Goal: Information Seeking & Learning: Learn about a topic

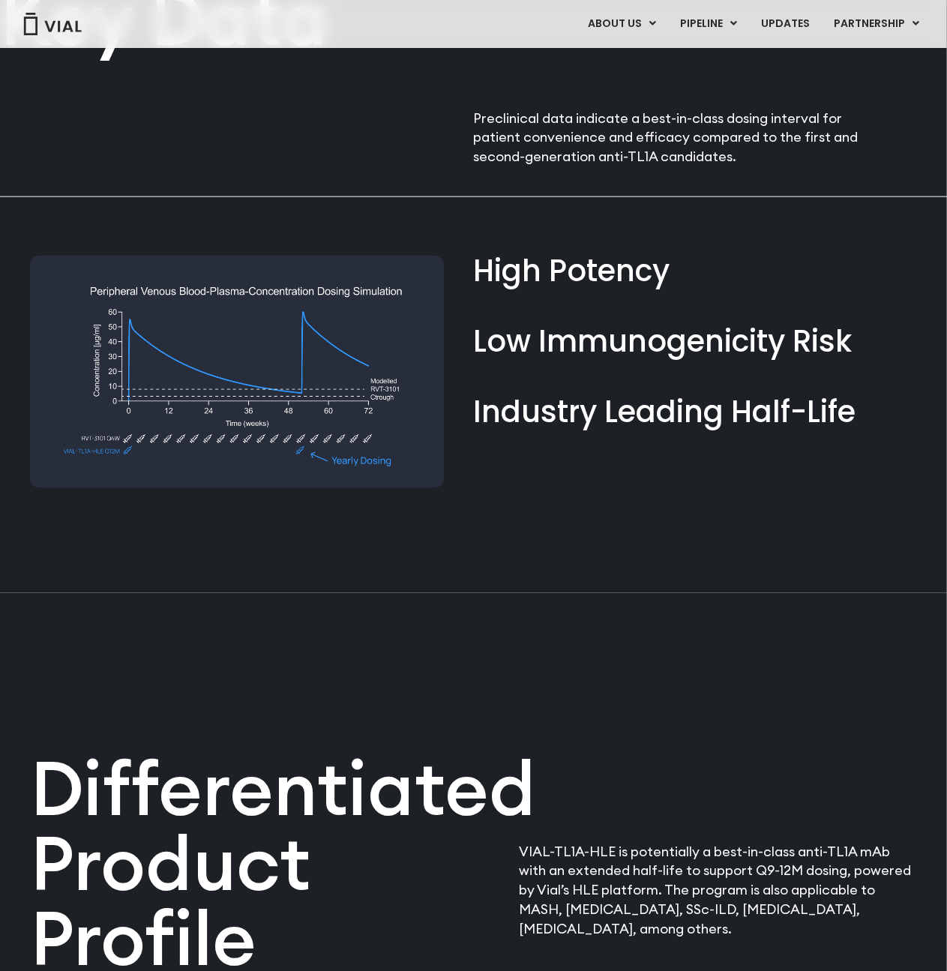
scroll to position [900, 0]
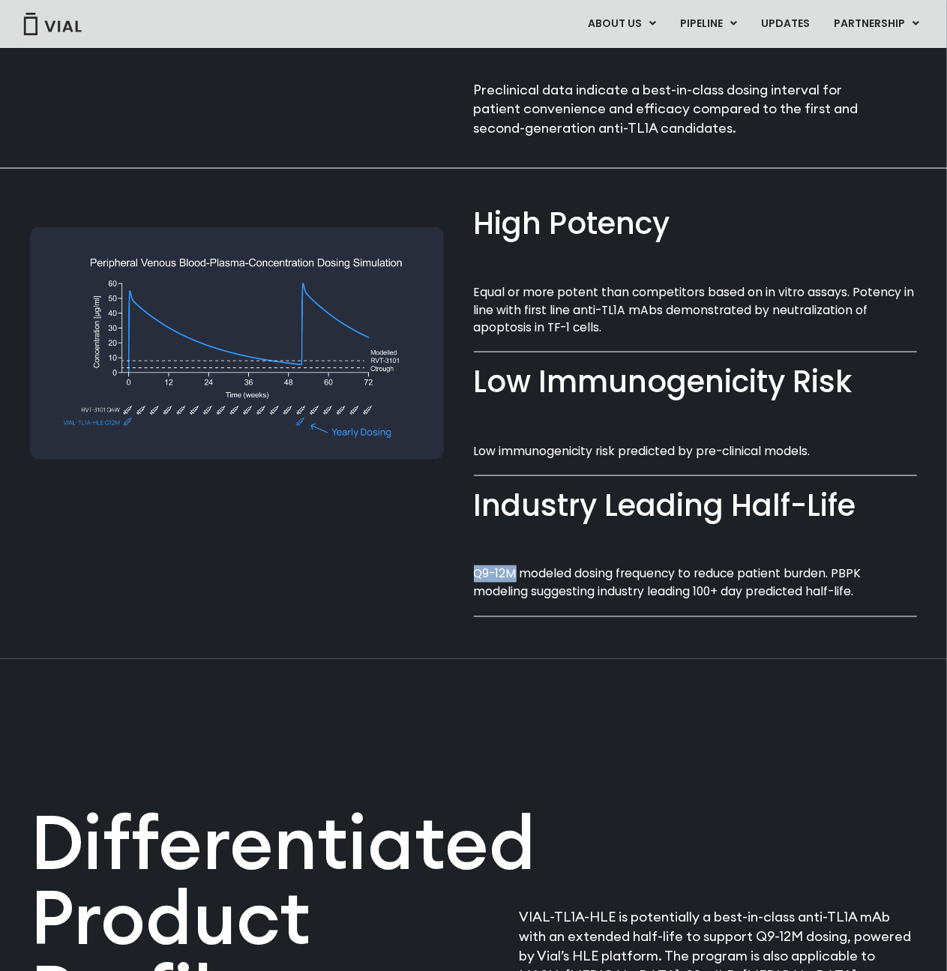
drag, startPoint x: 475, startPoint y: 574, endPoint x: 518, endPoint y: 576, distance: 43.6
click at [518, 576] on p "Q9-12M modeled dosing frequency to reduce patient burden. PBPK modeling suggest…" at bounding box center [696, 583] width 444 height 35
copy p "Q9-12M"
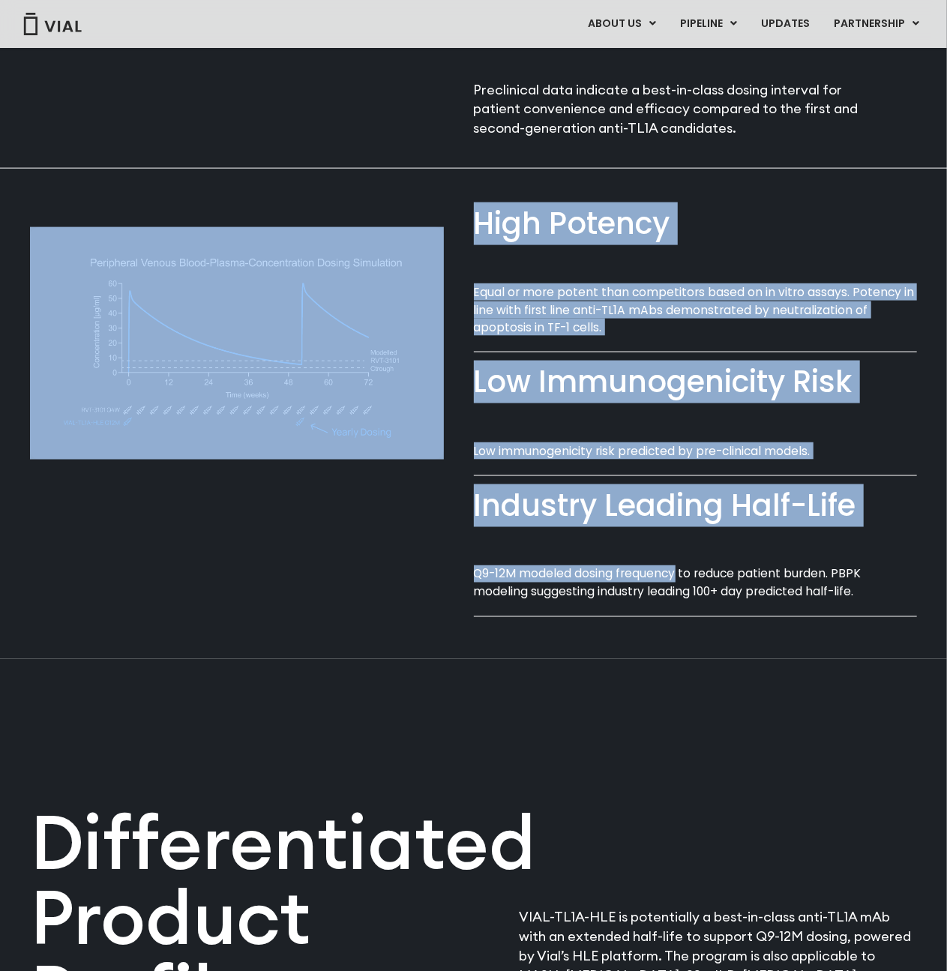
drag, startPoint x: 678, startPoint y: 573, endPoint x: 470, endPoint y: 573, distance: 208.6
click at [470, 573] on div "High Potency​ Equal or more potent than competitors based on in vitro assays. P…" at bounding box center [473, 399] width 887 height 461
click at [470, 573] on div at bounding box center [252, 399] width 444 height 461
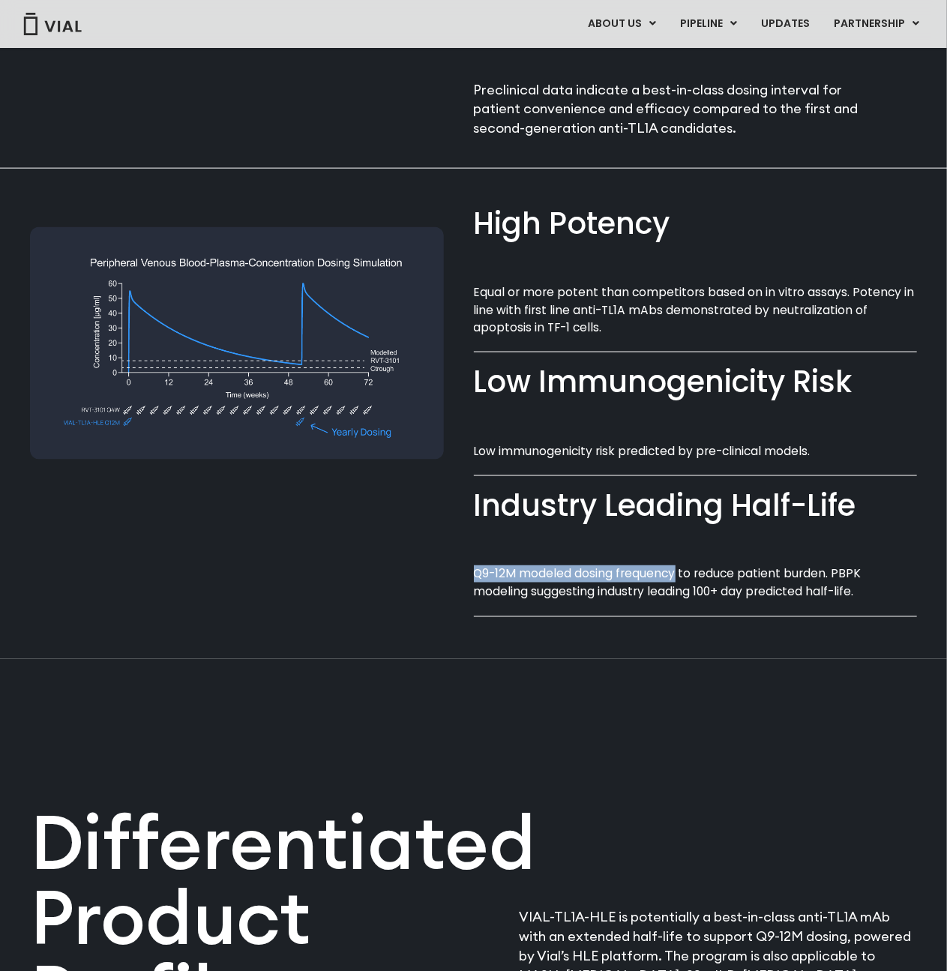
drag, startPoint x: 476, startPoint y: 572, endPoint x: 677, endPoint y: 578, distance: 200.4
click at [677, 578] on p "Q9-12M modeled dosing frequency to reduce patient burden. PBPK modeling suggest…" at bounding box center [696, 583] width 444 height 35
copy p "Q9-12M modeled dosing frequency"
click at [567, 291] on p "Equal or more potent than competitors based on in vitro assays. Potency in line…" at bounding box center [696, 310] width 444 height 53
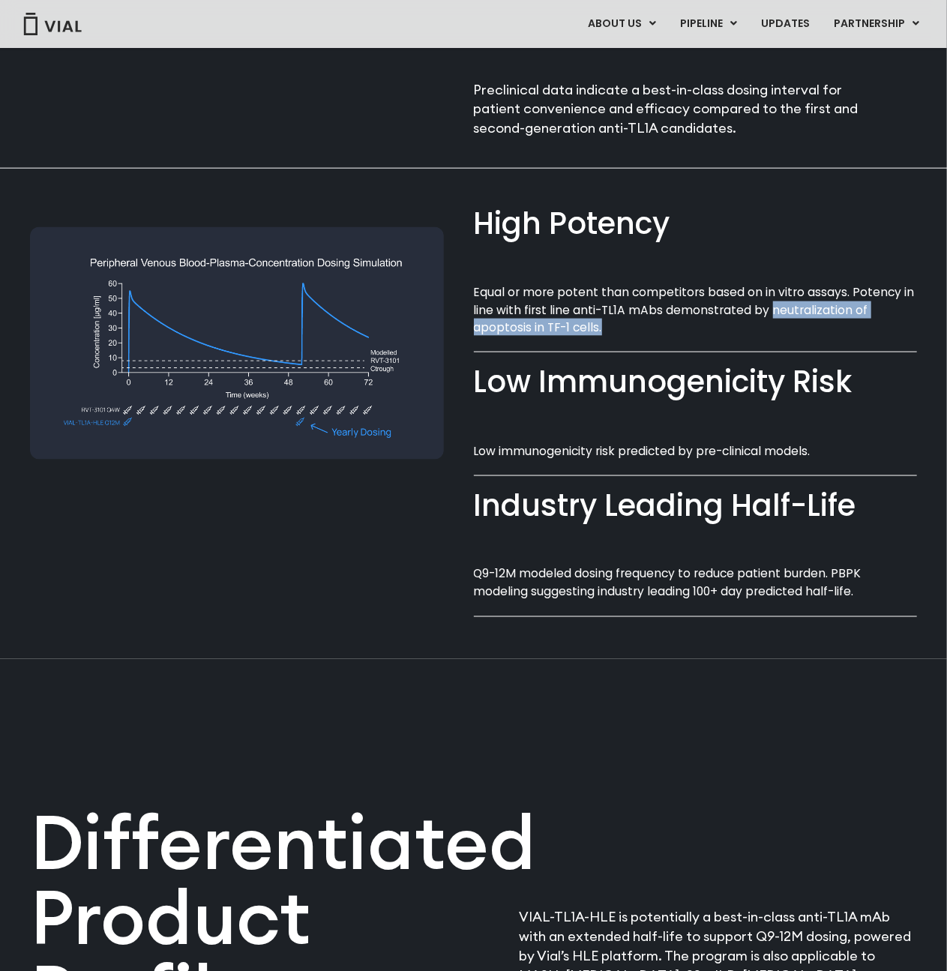
drag, startPoint x: 771, startPoint y: 311, endPoint x: 858, endPoint y: 321, distance: 87.6
click at [858, 321] on p "Equal or more potent than competitors based on in vitro assays. Potency in line…" at bounding box center [696, 310] width 444 height 53
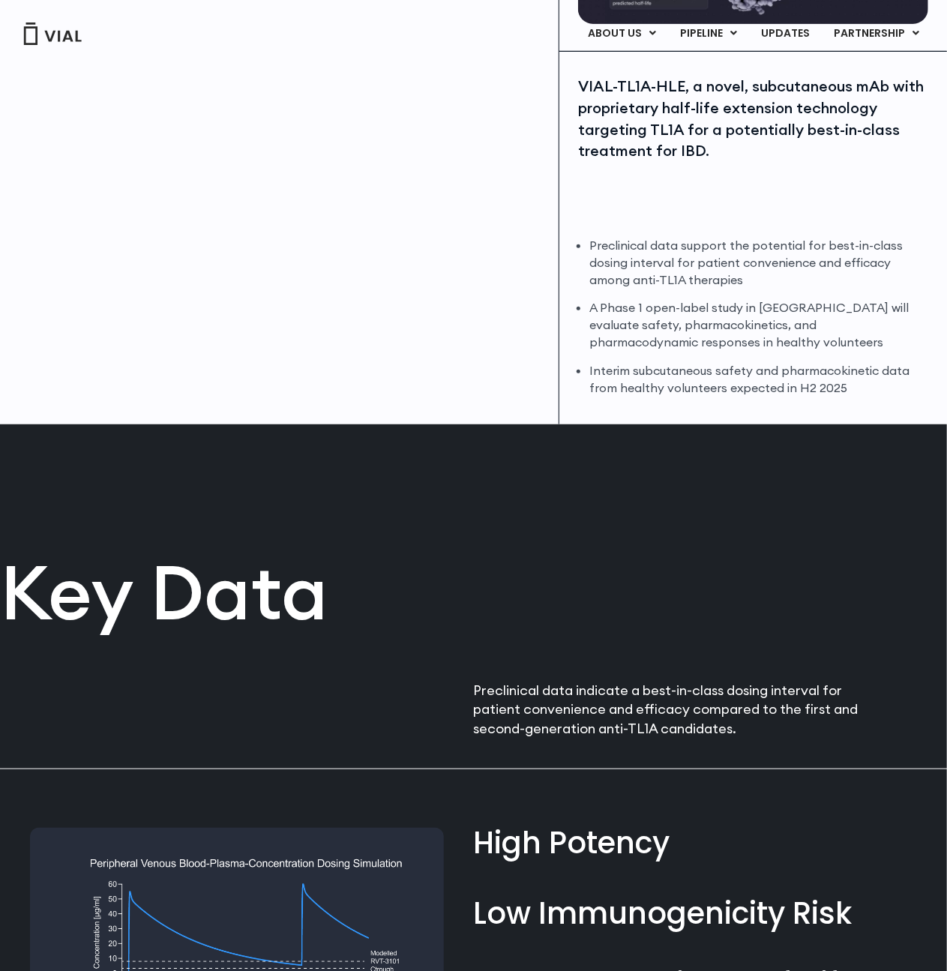
scroll to position [0, 0]
